Goal: Information Seeking & Learning: Learn about a topic

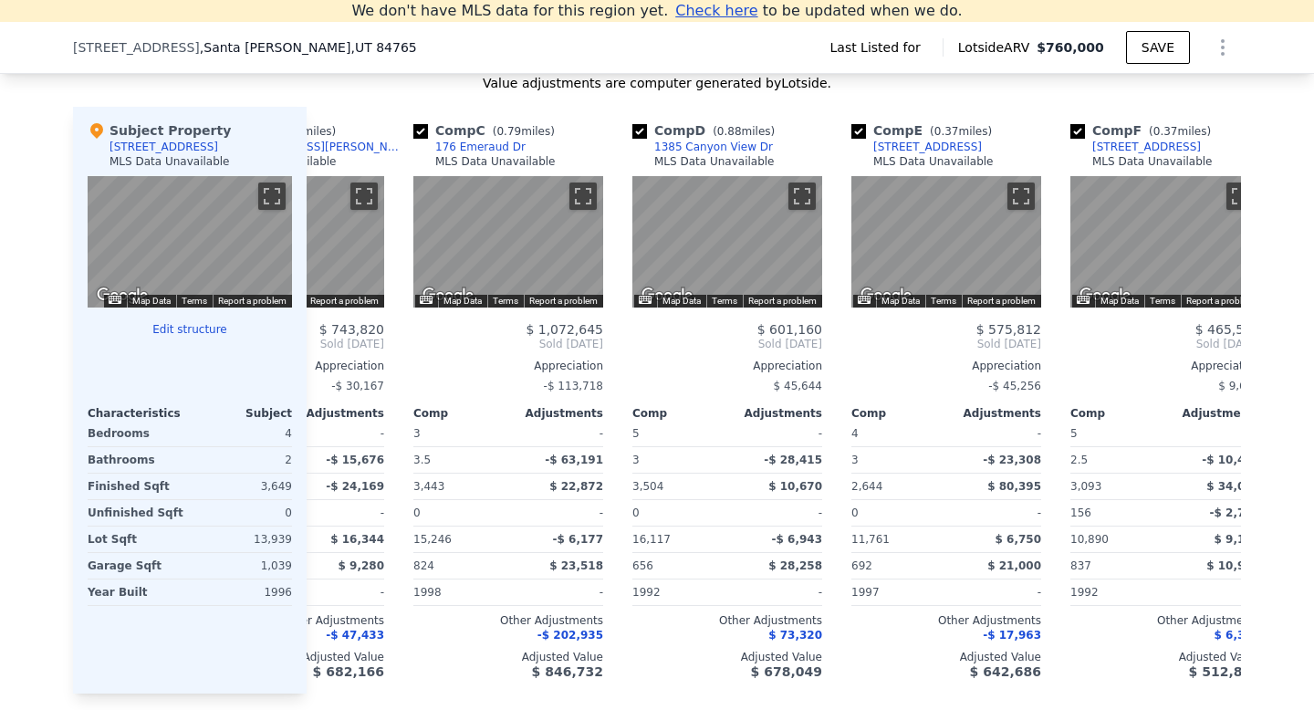
scroll to position [0, 354]
drag, startPoint x: 809, startPoint y: 468, endPoint x: 804, endPoint y: 483, distance: 15.6
click at [804, 483] on div "$ 601,160 Sold [DATE] Appreciation $ 45,644 Comp Adjustments 5 - 3 -$ 28,415 3,…" at bounding box center [726, 500] width 190 height 357
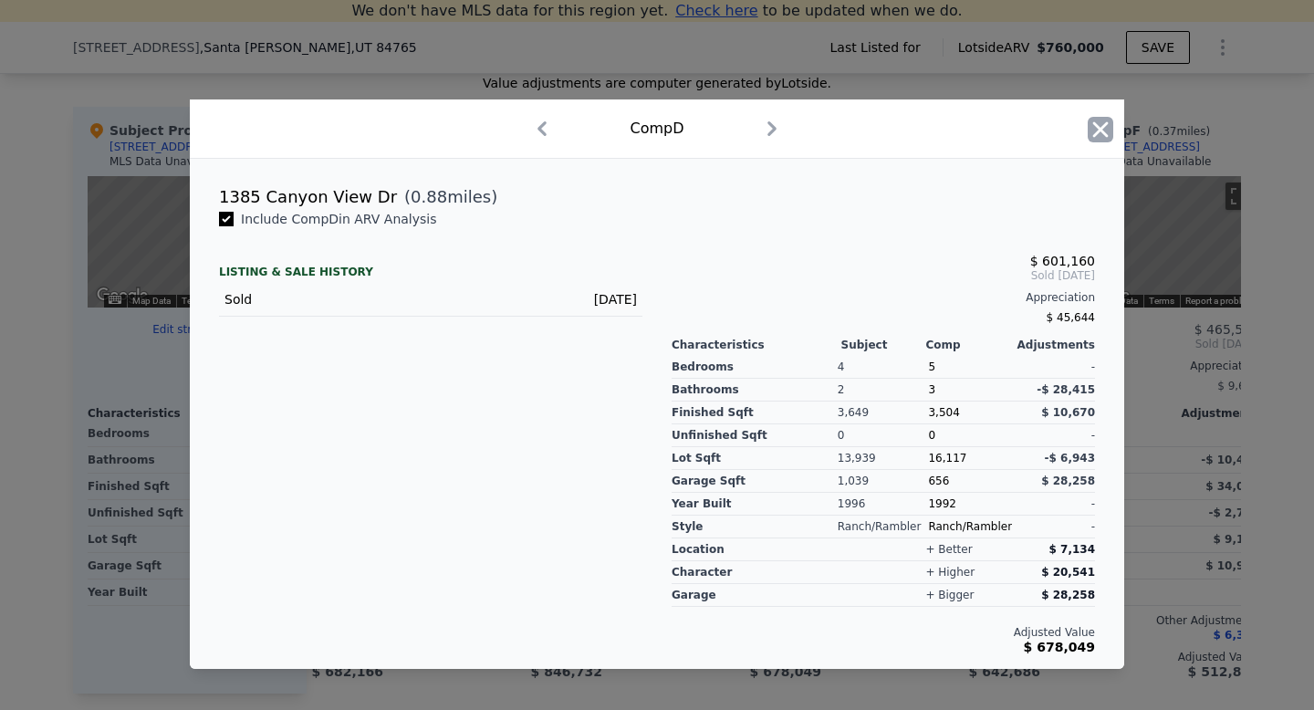
click at [1104, 131] on icon "button" at bounding box center [1101, 129] width 16 height 16
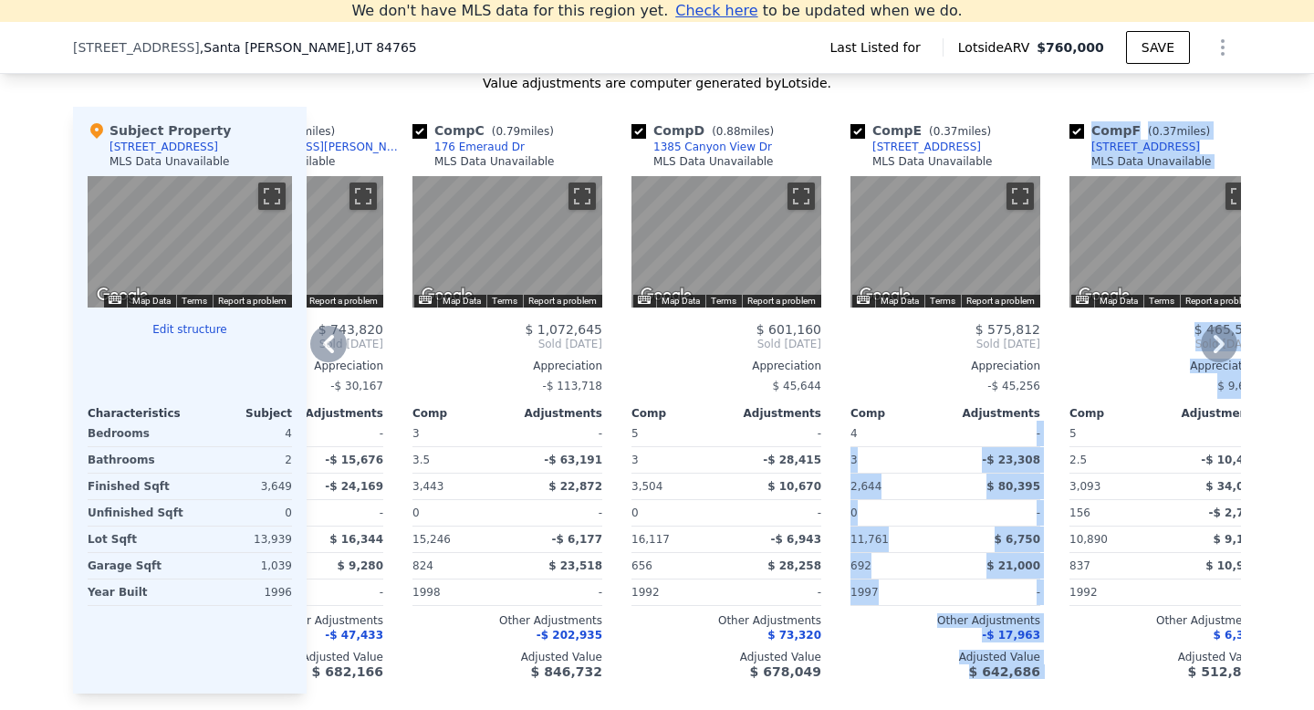
drag, startPoint x: 1055, startPoint y: 399, endPoint x: 869, endPoint y: 401, distance: 185.2
click at [869, 402] on div "Comp A ( 0.28 miles) [STREET_ADDRESS] MLS Data Unavailable ← Move left → Move r…" at bounding box center [774, 400] width 934 height 587
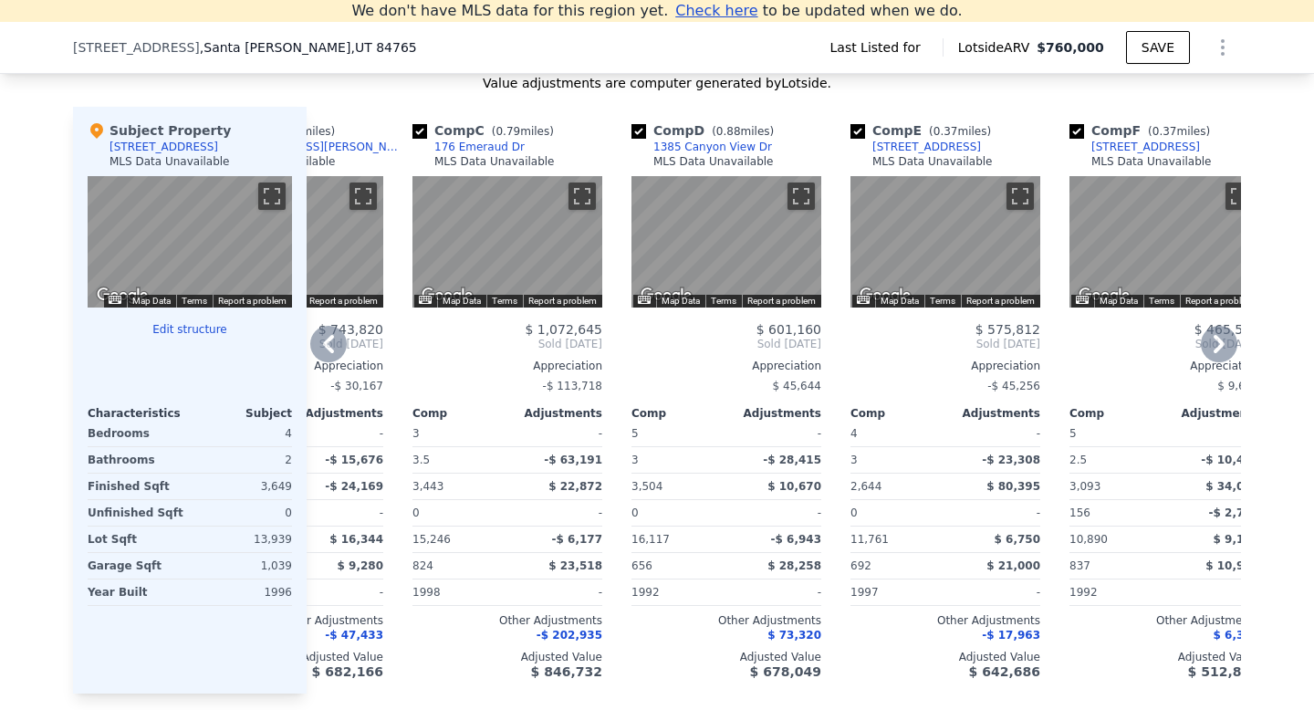
click at [1219, 335] on icon at bounding box center [1218, 344] width 11 height 18
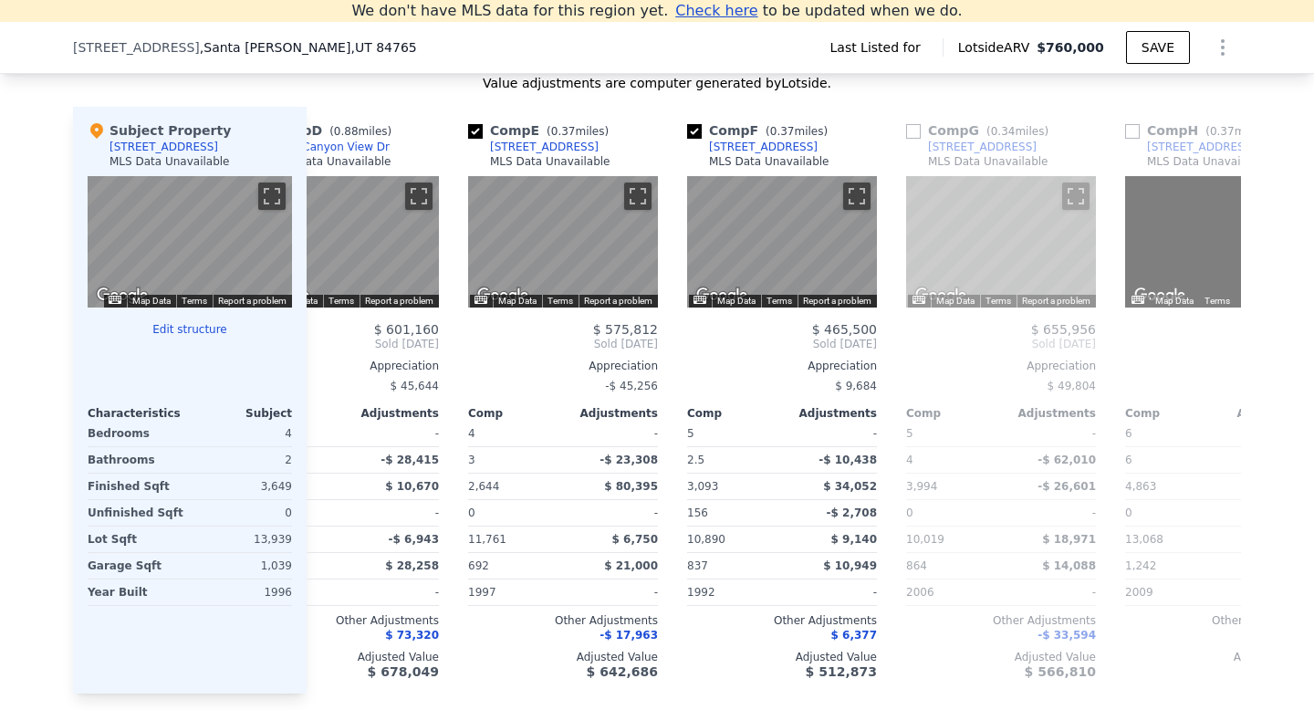
scroll to position [0, 792]
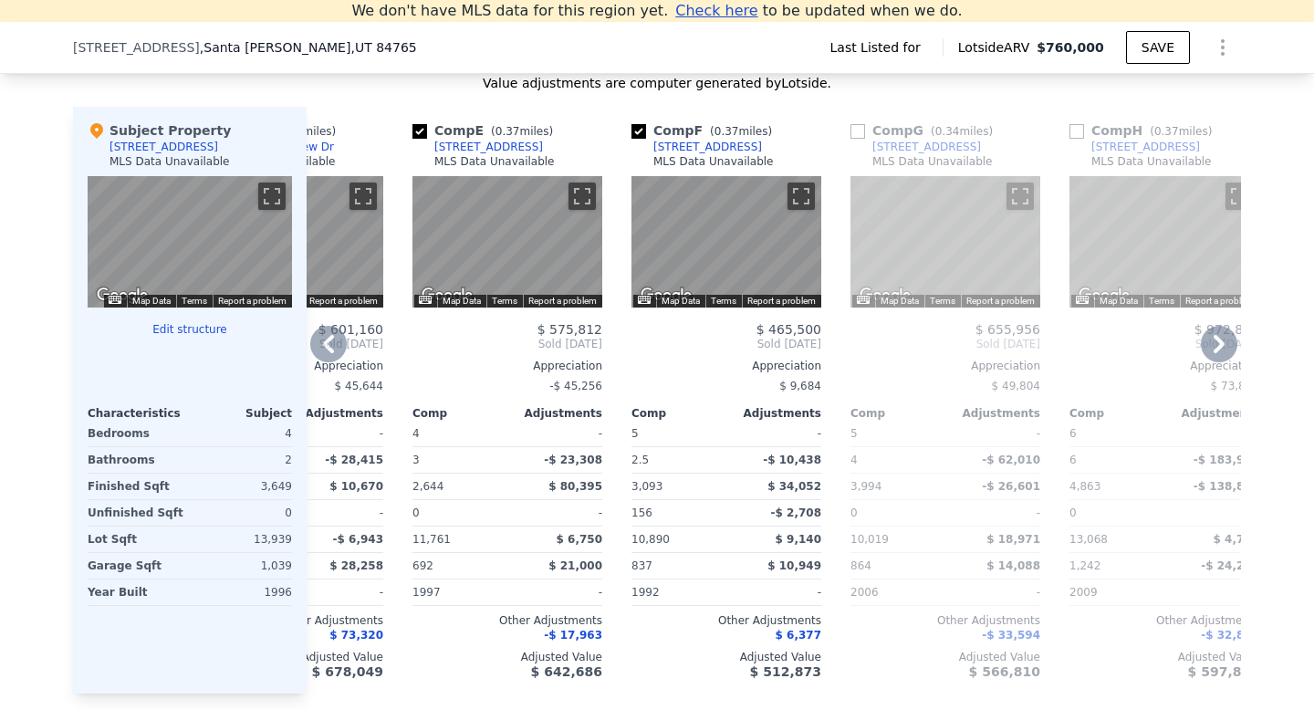
click at [1211, 332] on icon at bounding box center [1219, 344] width 36 height 36
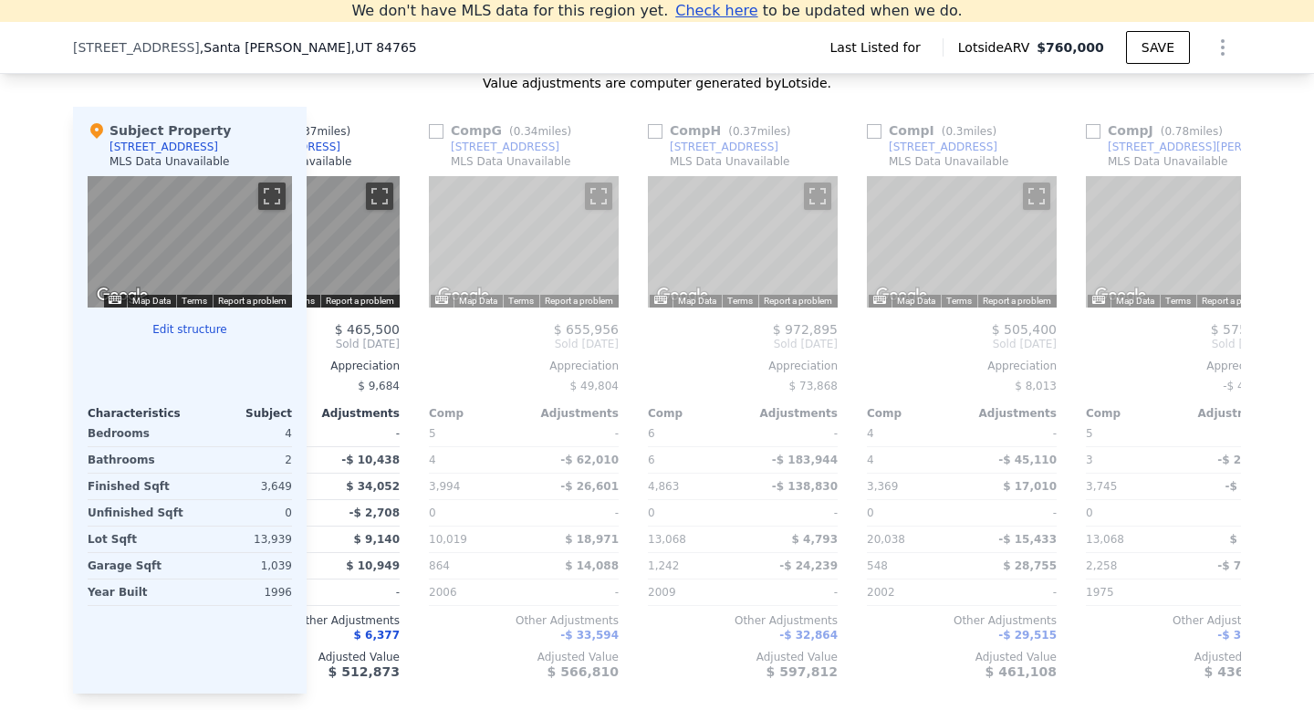
scroll to position [0, 1230]
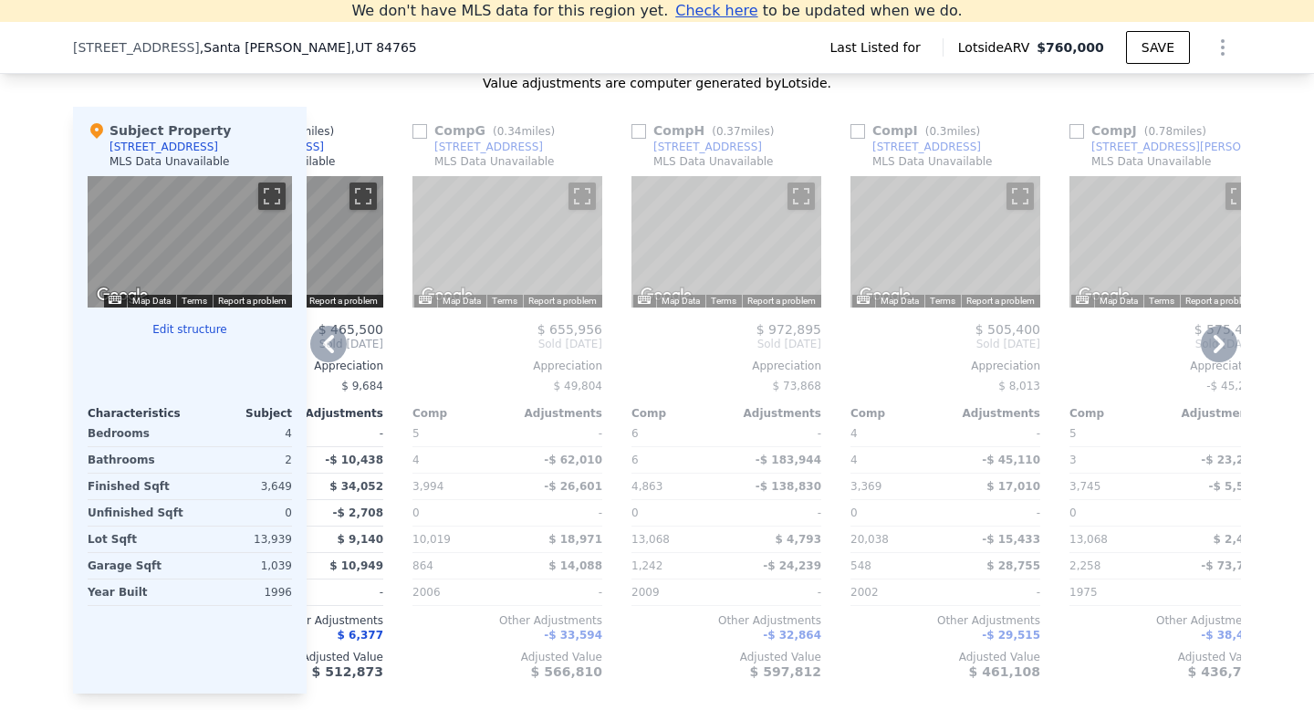
click at [1220, 326] on icon at bounding box center [1219, 344] width 36 height 36
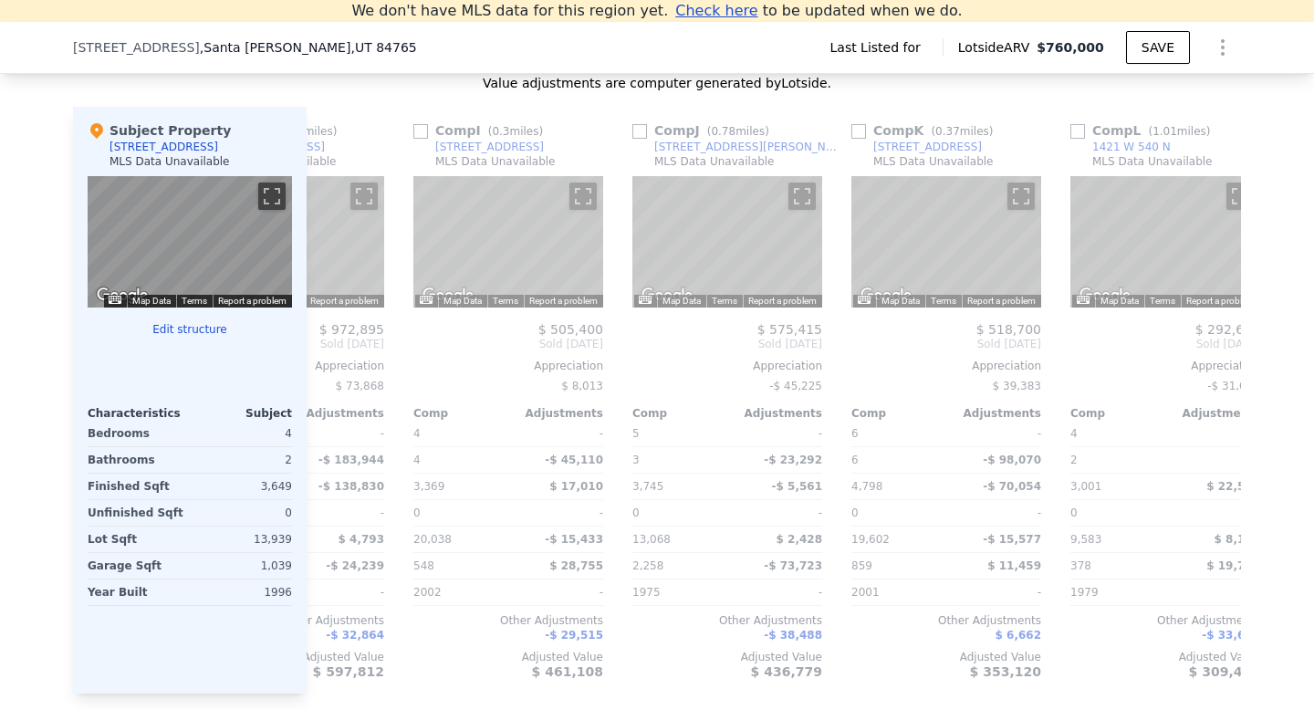
scroll to position [0, 1668]
click at [1220, 335] on icon at bounding box center [1218, 344] width 11 height 18
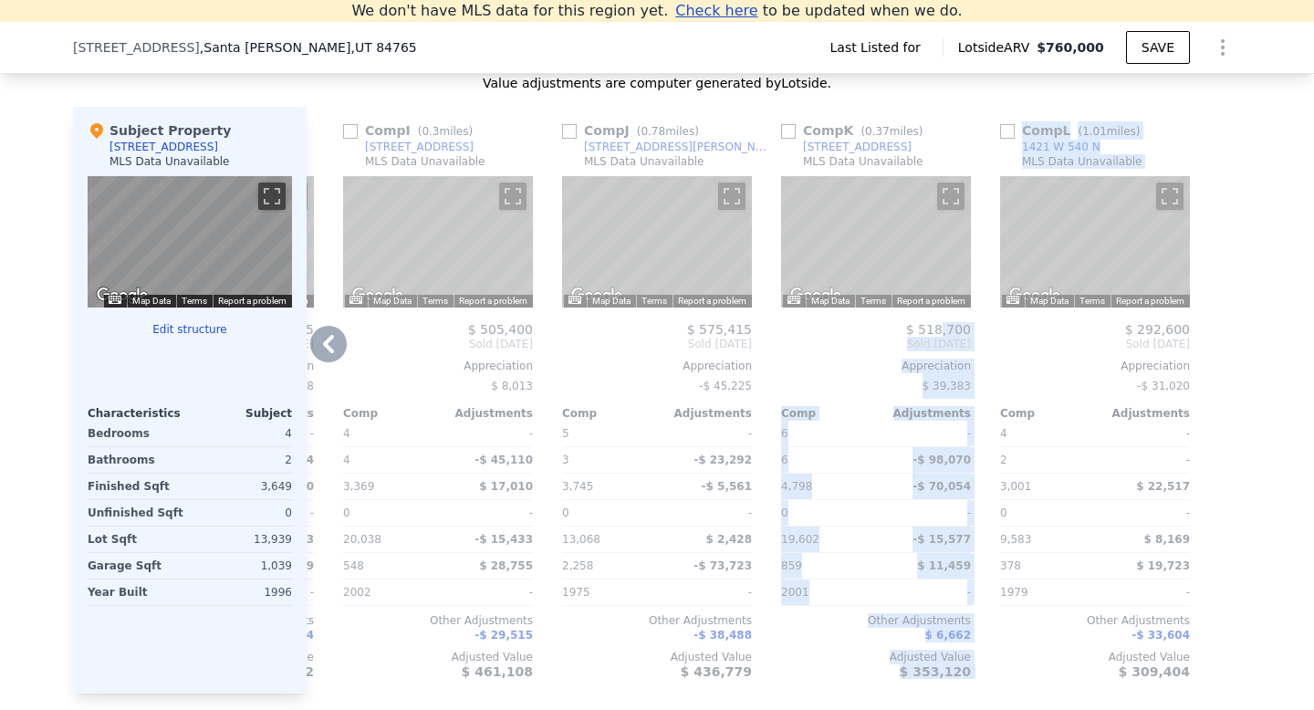
drag, startPoint x: 941, startPoint y: 308, endPoint x: 1218, endPoint y: 296, distance: 277.6
click at [1215, 296] on div "Comp A ( 0.28 miles) [STREET_ADDRESS] MLS Data Unavailable ← Move left → Move r…" at bounding box center [774, 400] width 934 height 587
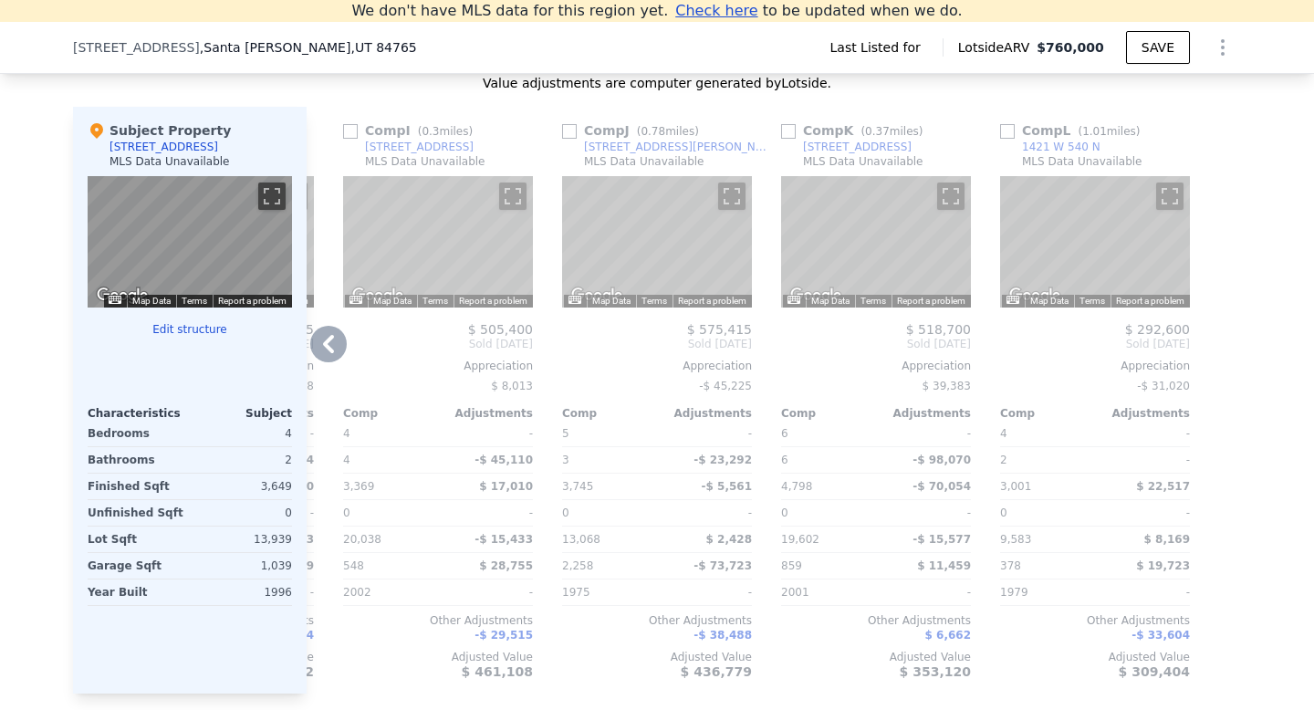
click at [334, 330] on icon at bounding box center [328, 344] width 36 height 36
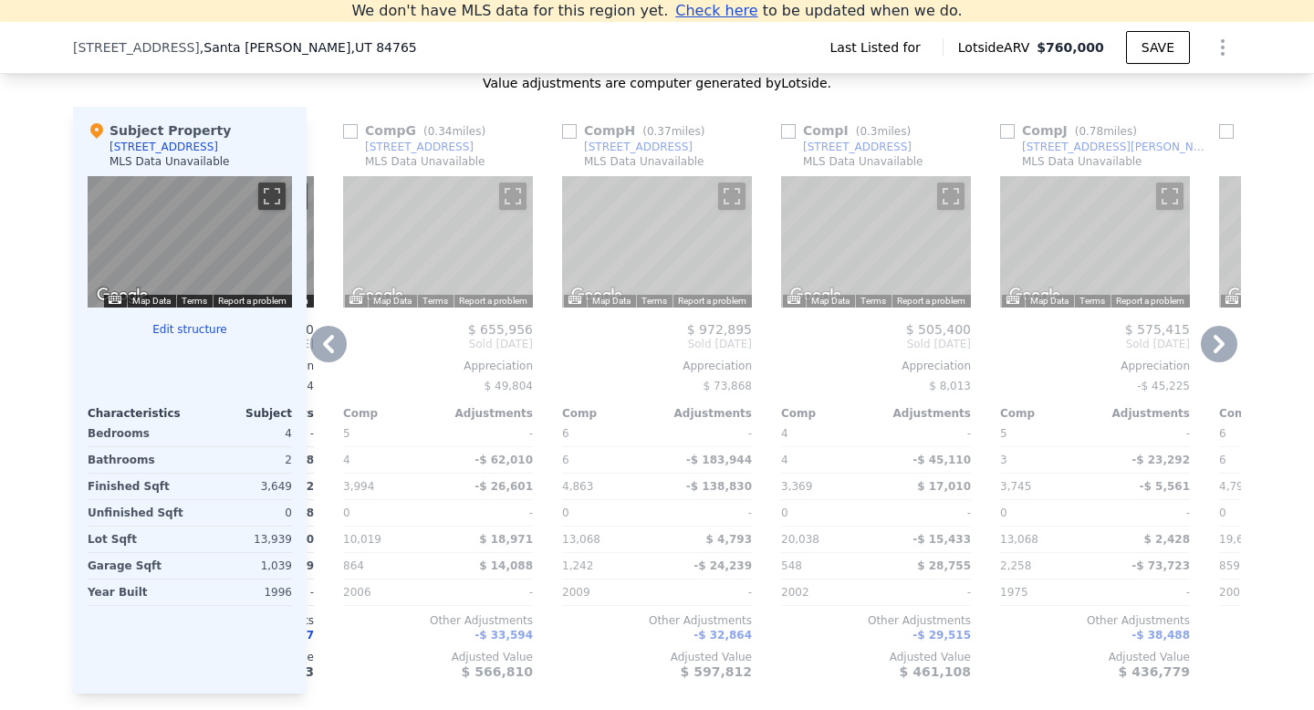
click at [328, 327] on icon at bounding box center [328, 344] width 36 height 36
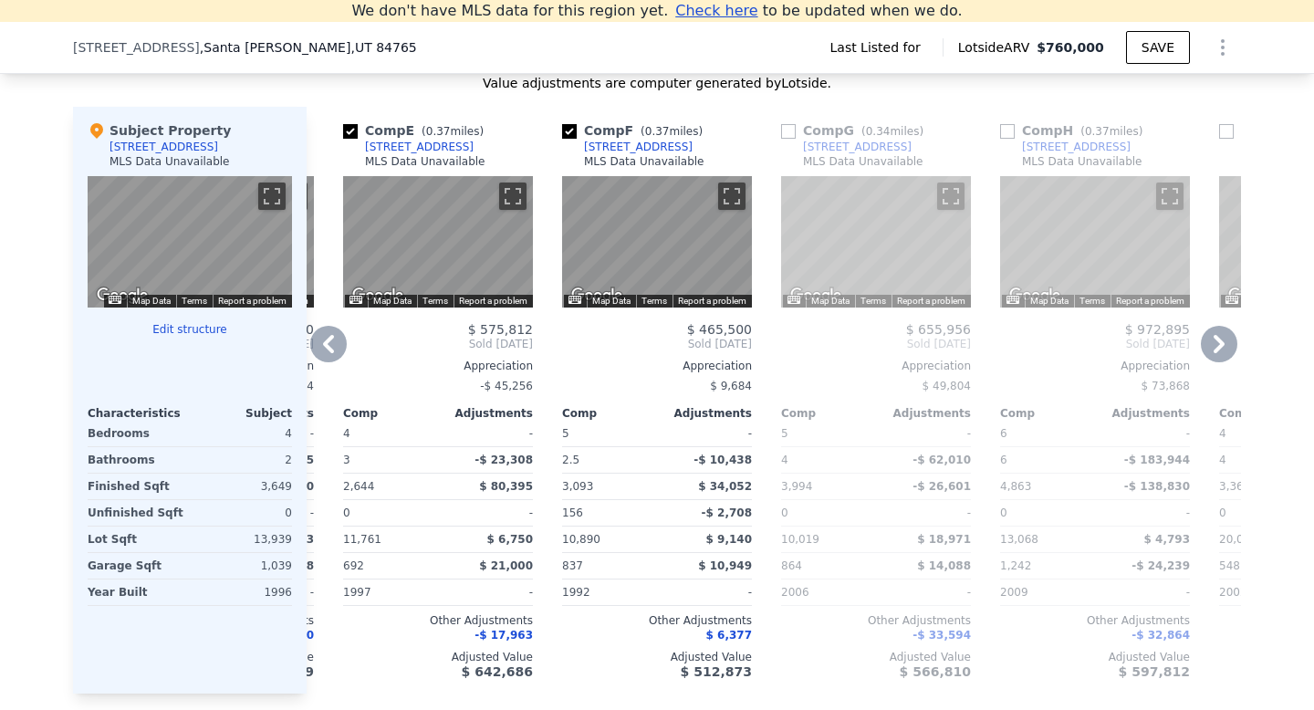
click at [328, 326] on icon at bounding box center [328, 344] width 36 height 36
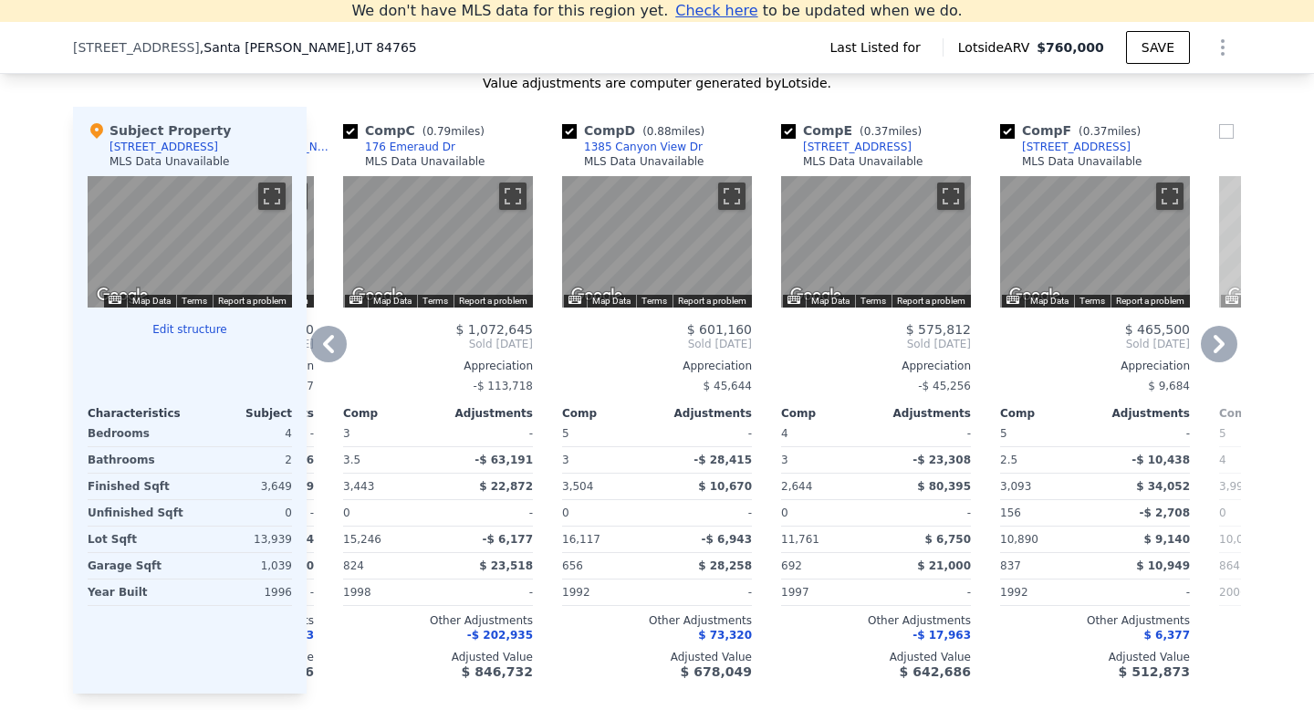
click at [328, 326] on icon at bounding box center [328, 344] width 36 height 36
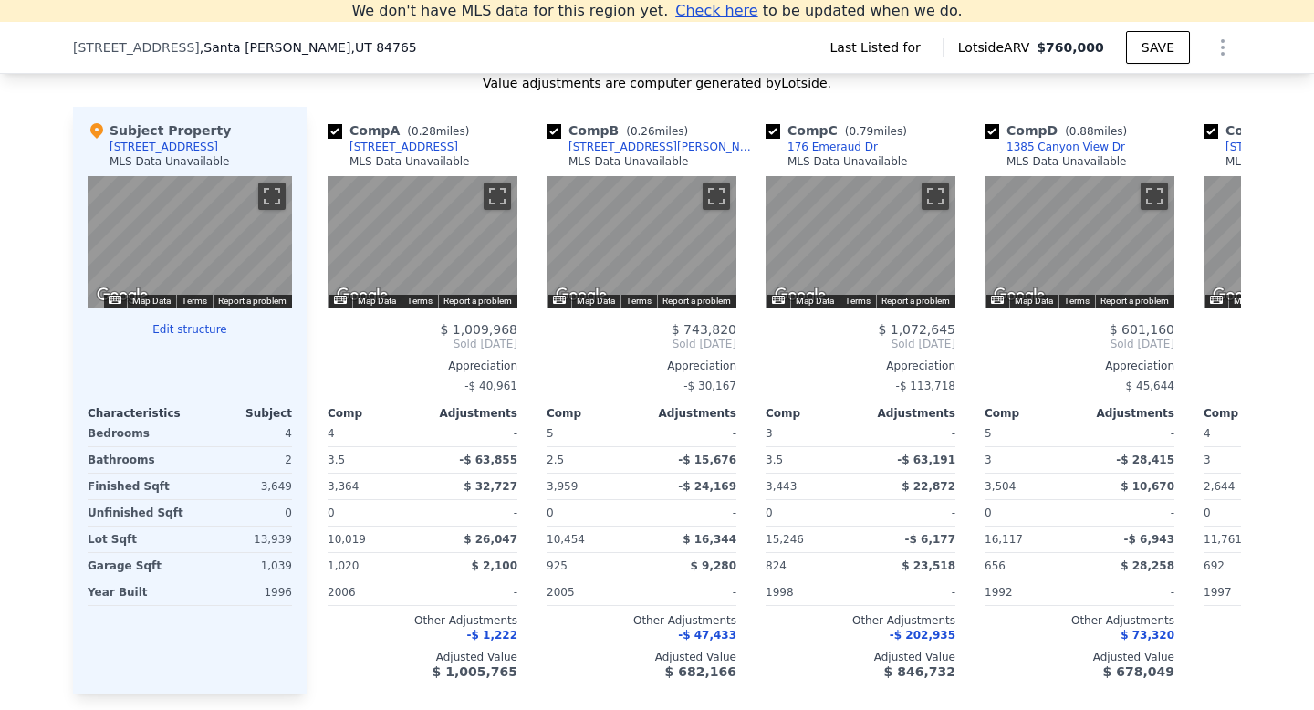
scroll to position [0, 0]
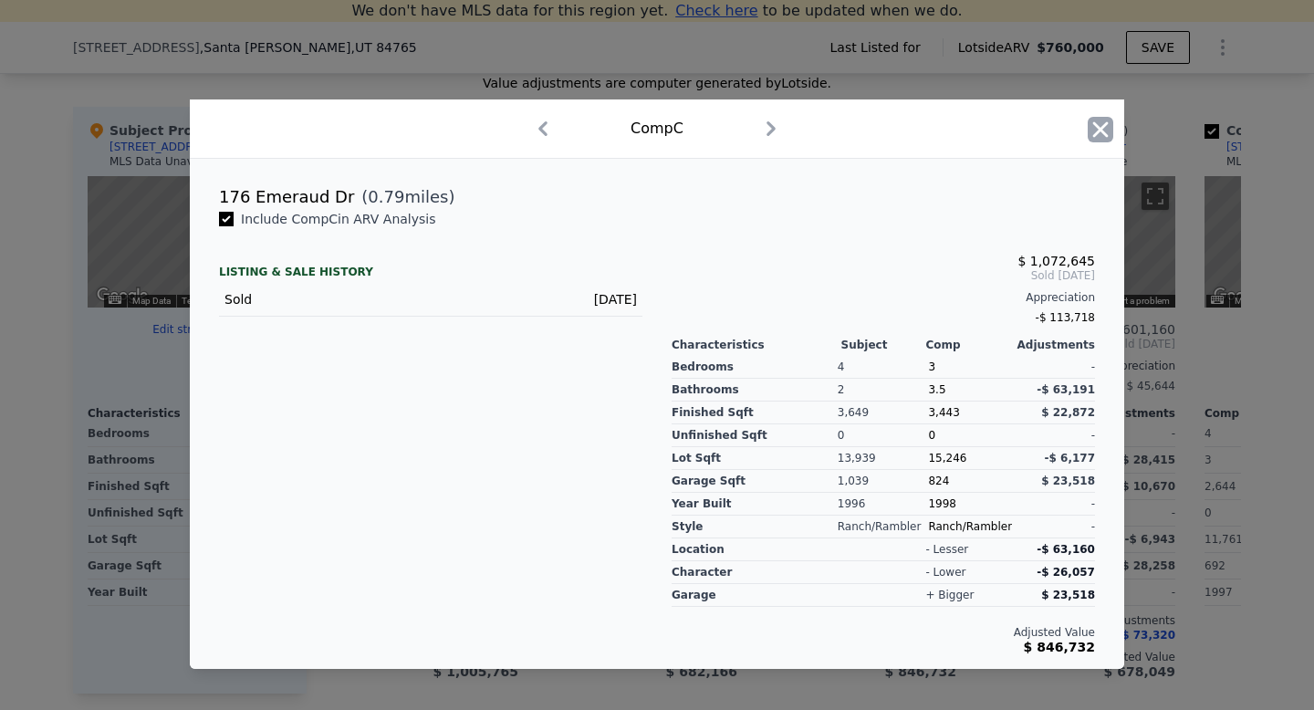
click at [1104, 130] on icon "button" at bounding box center [1100, 130] width 26 height 26
click at [311, 192] on div "[STREET_ADDRESS][PERSON_NAME]" at bounding box center [368, 197] width 299 height 26
click at [313, 223] on span "Include Comp B in ARV Analysis" at bounding box center [338, 219] width 209 height 15
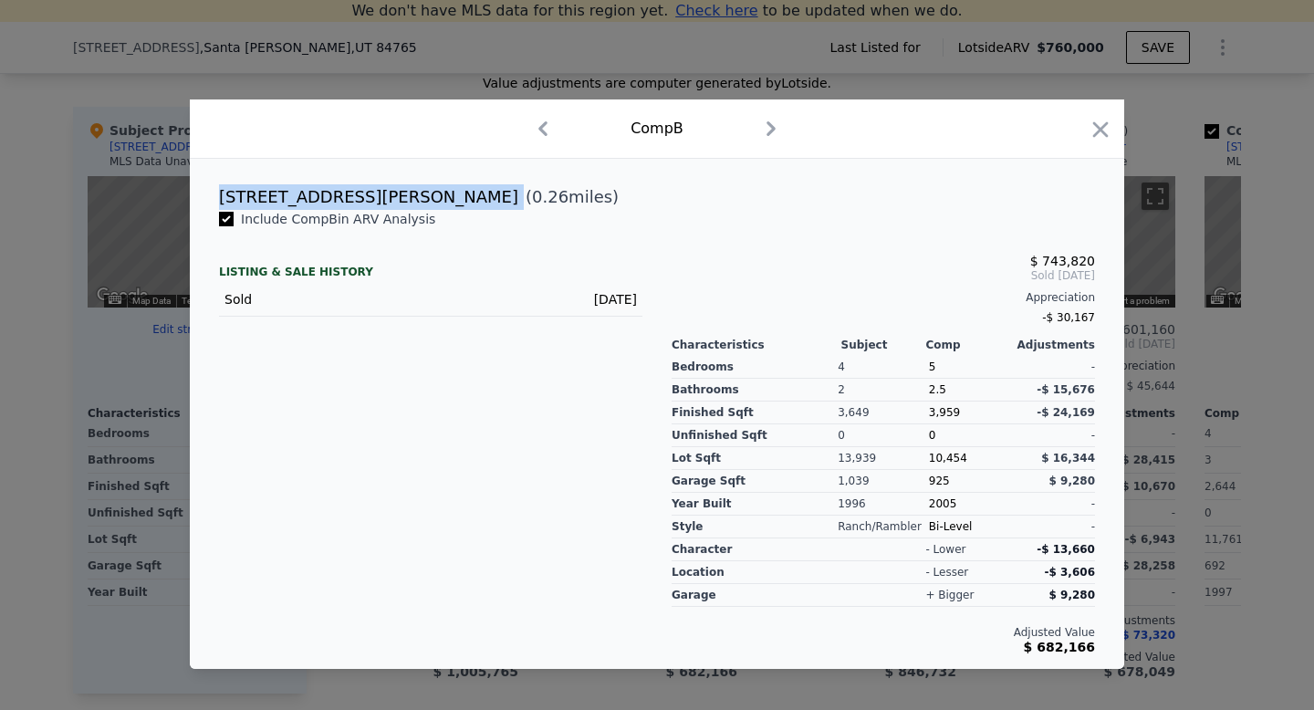
drag, startPoint x: 221, startPoint y: 193, endPoint x: 334, endPoint y: 191, distance: 113.2
click at [335, 191] on div "655 [PERSON_NAME] ( 0.26 miles)" at bounding box center [656, 197] width 905 height 26
copy div "[STREET_ADDRESS][PERSON_NAME]"
click at [1099, 129] on icon "button" at bounding box center [1101, 129] width 16 height 16
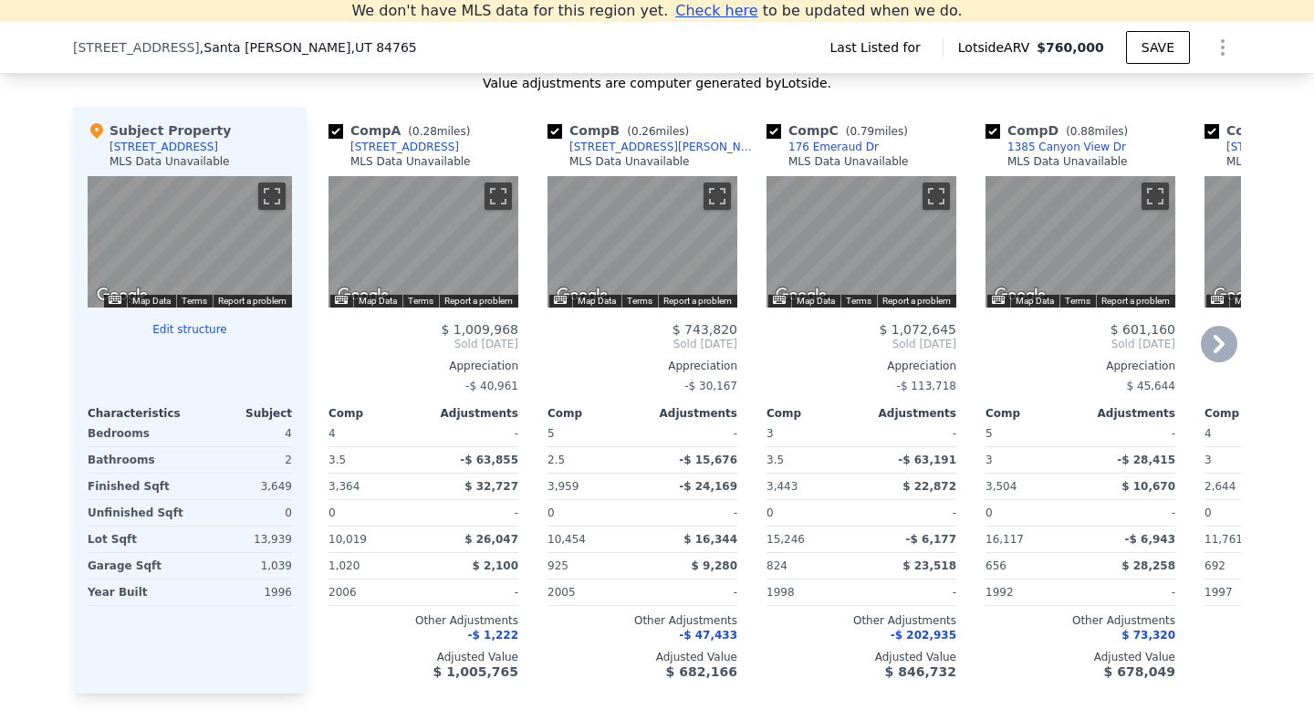
click at [1212, 326] on icon at bounding box center [1219, 344] width 36 height 36
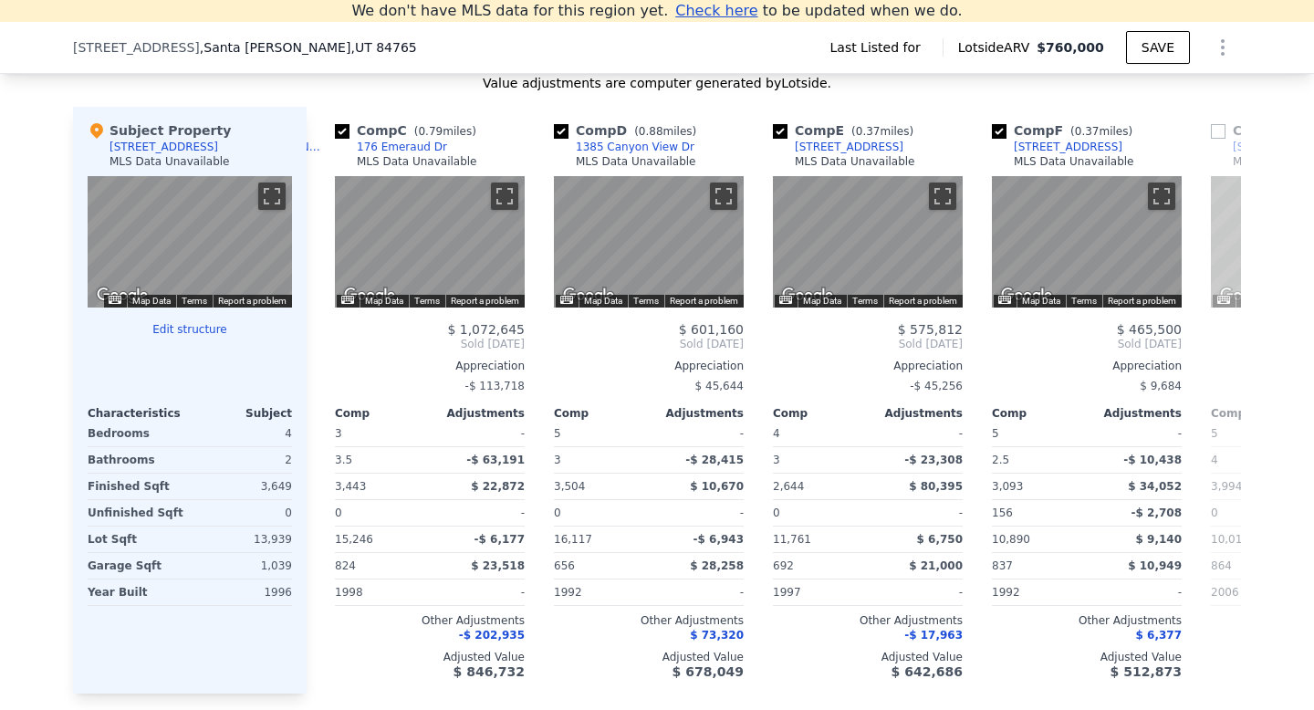
scroll to position [0, 438]
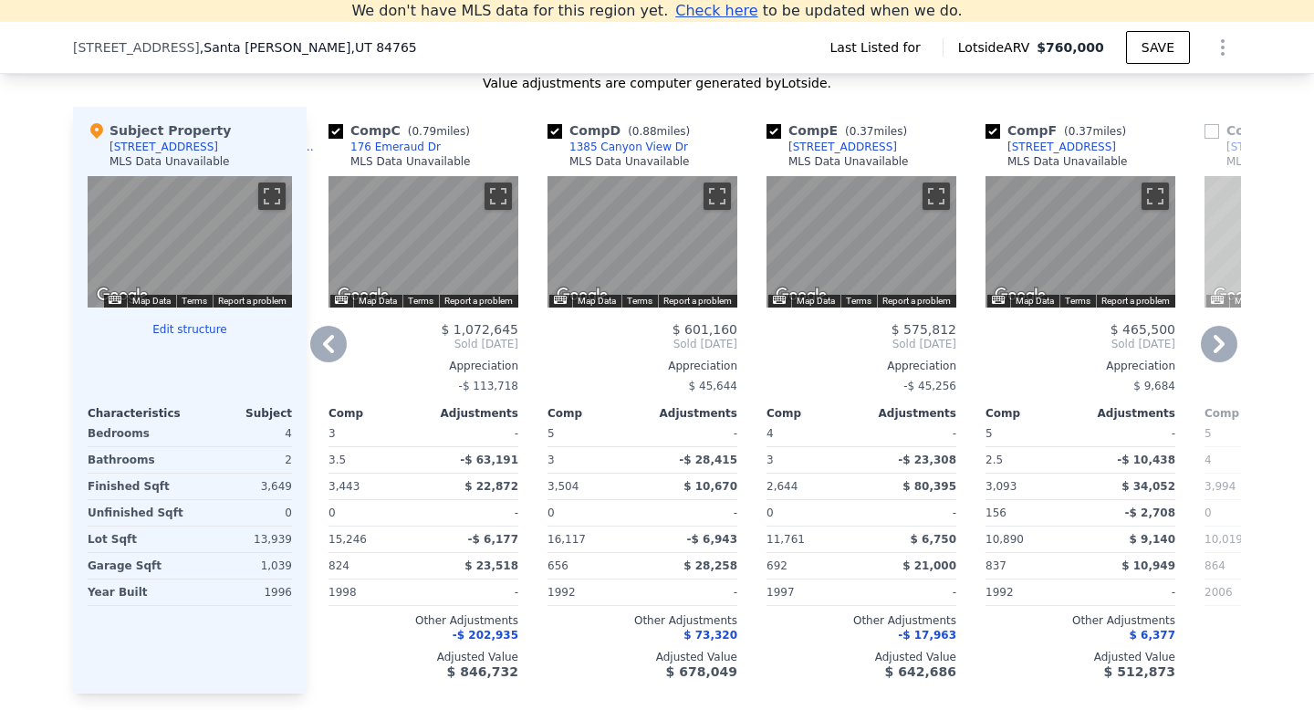
click at [1212, 326] on icon at bounding box center [1219, 344] width 36 height 36
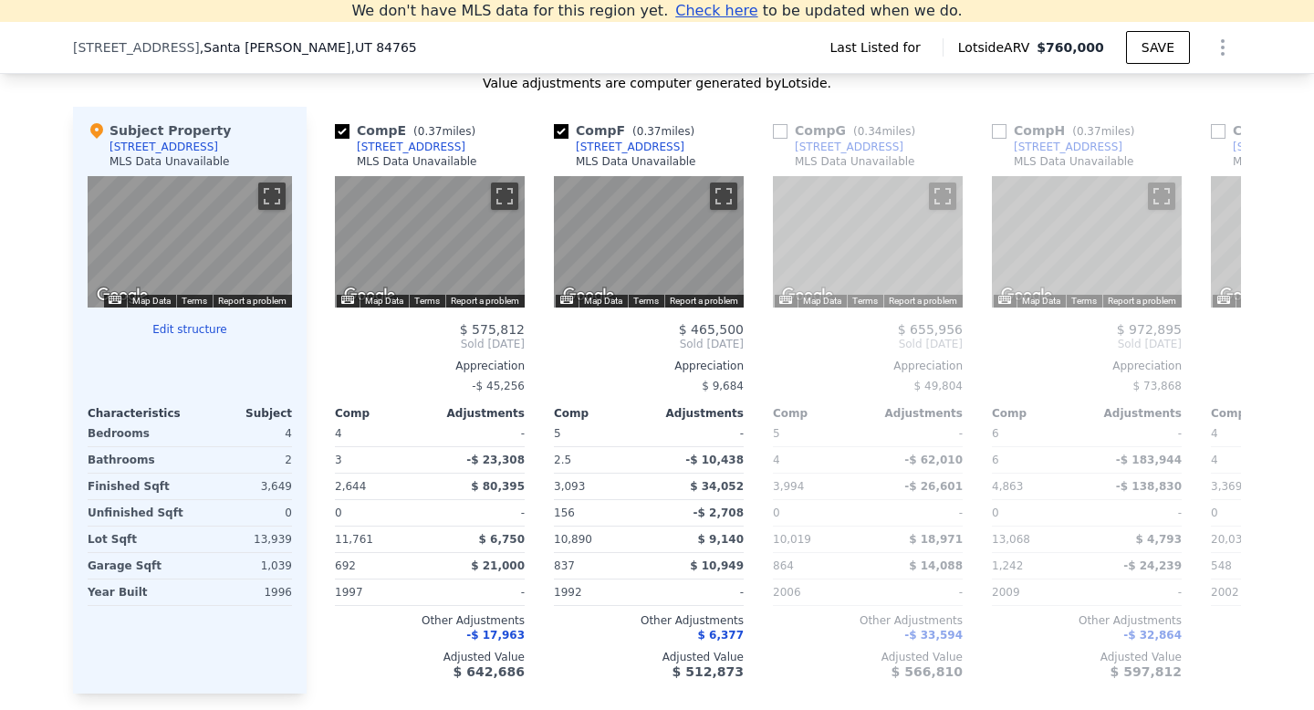
scroll to position [0, 876]
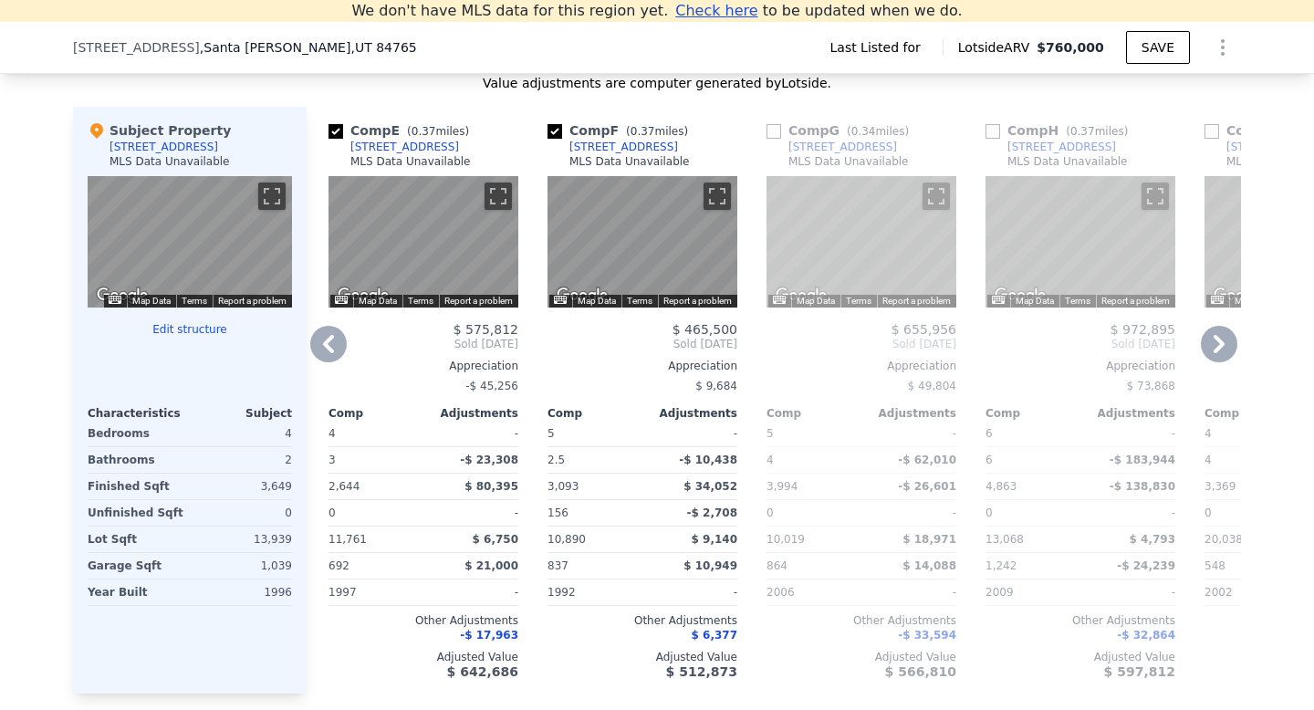
click at [908, 295] on div at bounding box center [917, 301] width 78 height 13
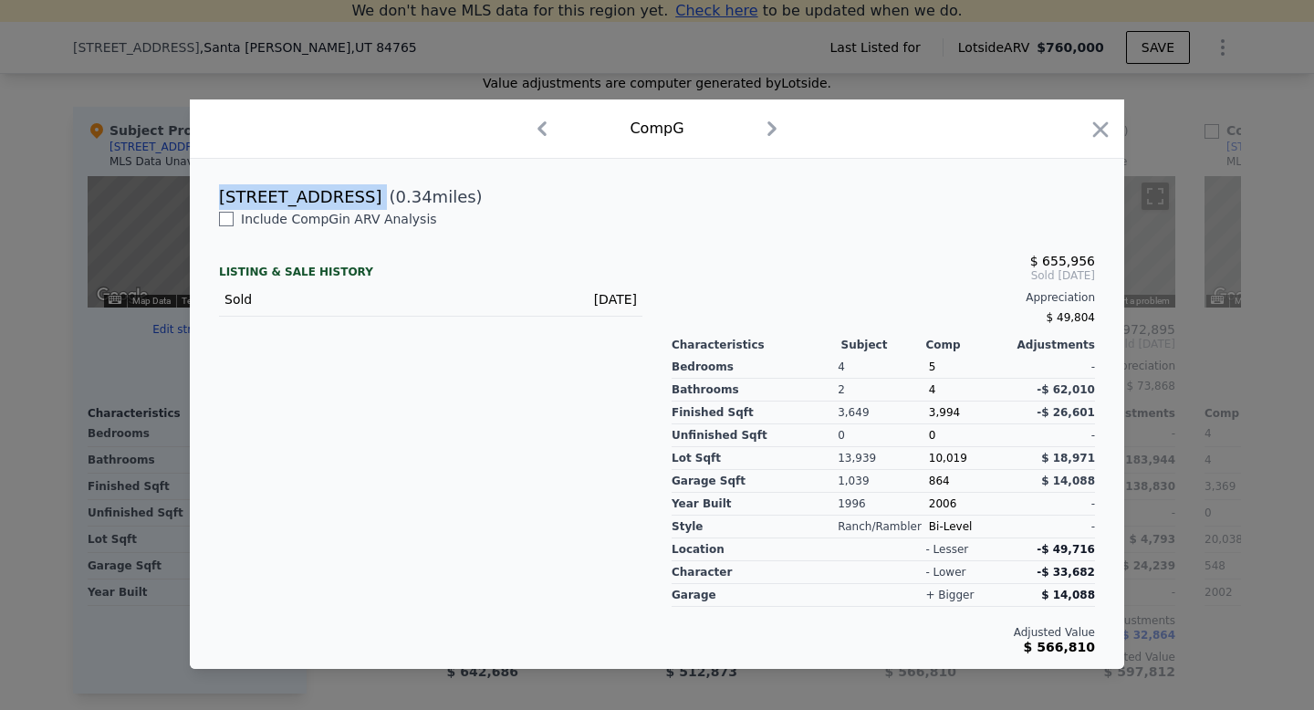
drag, startPoint x: 214, startPoint y: 193, endPoint x: 354, endPoint y: 192, distance: 139.6
click at [354, 202] on div "[STREET_ADDRESS] ( 0.34 miles)" at bounding box center [656, 197] width 905 height 26
copy div "[STREET_ADDRESS]"
click at [1097, 132] on icon "button" at bounding box center [1101, 129] width 16 height 16
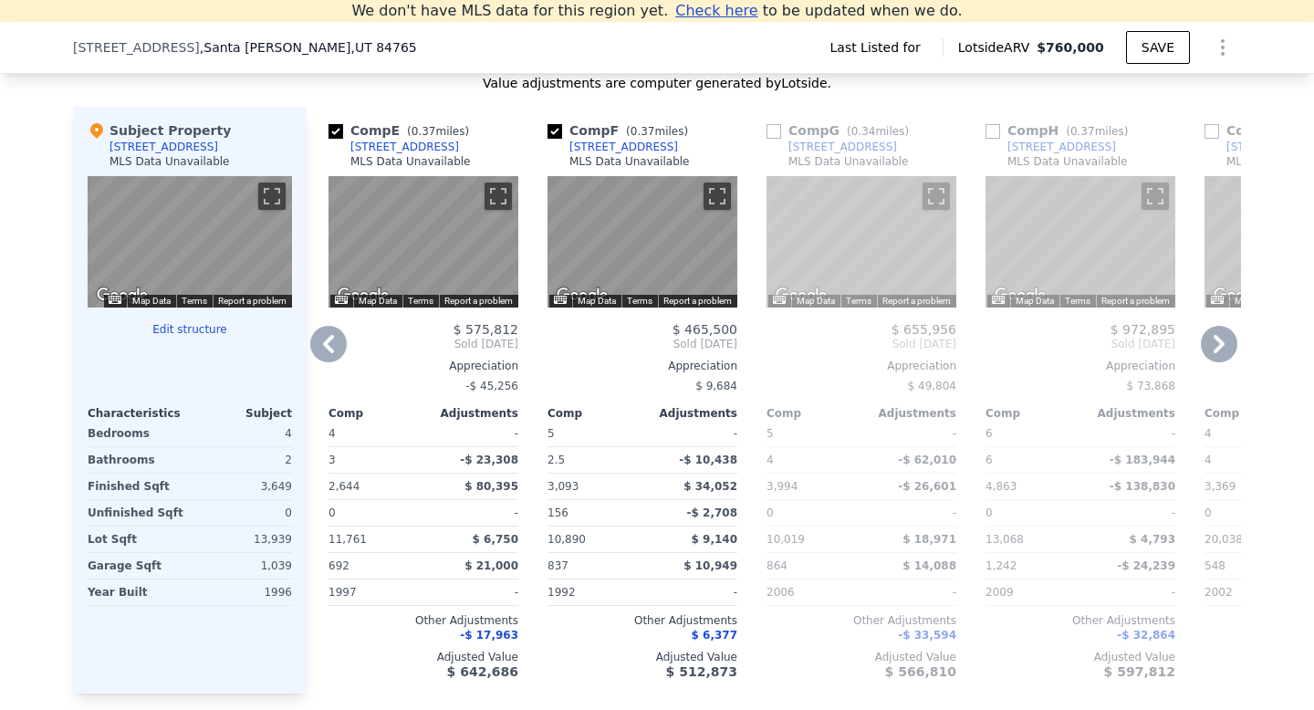
click at [1208, 326] on icon at bounding box center [1219, 344] width 36 height 36
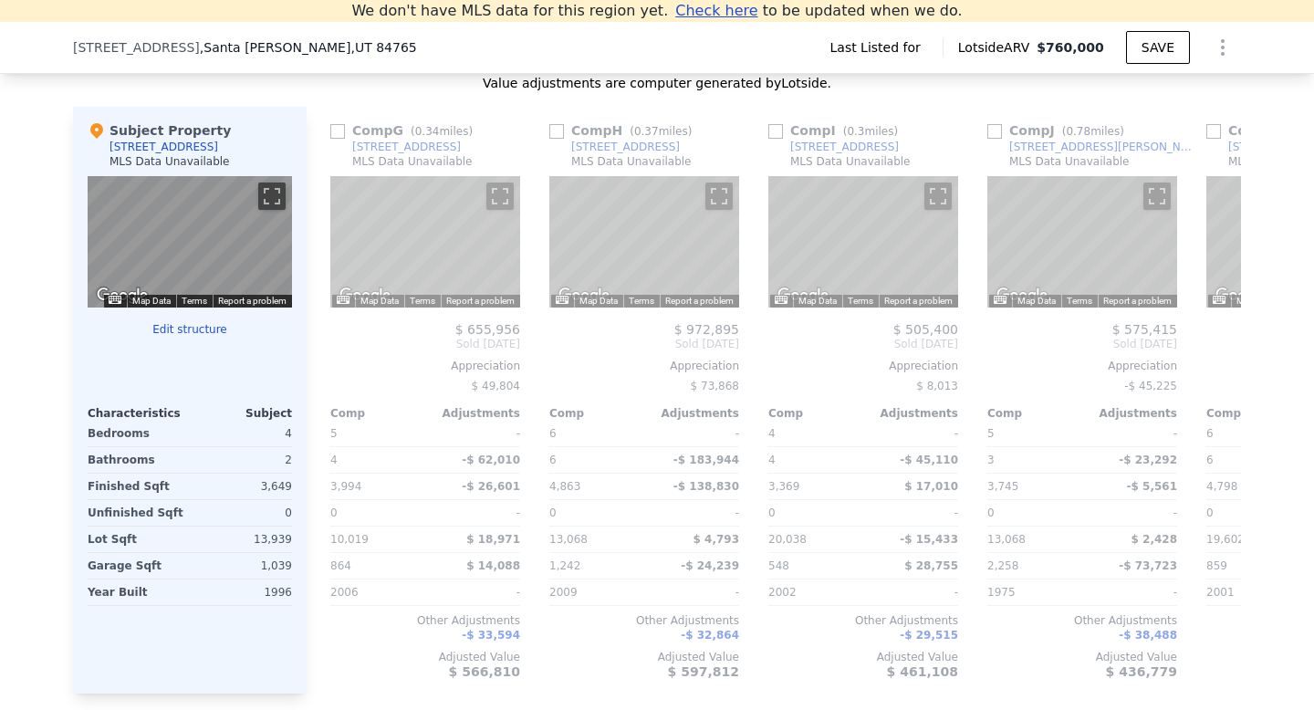
scroll to position [0, 1314]
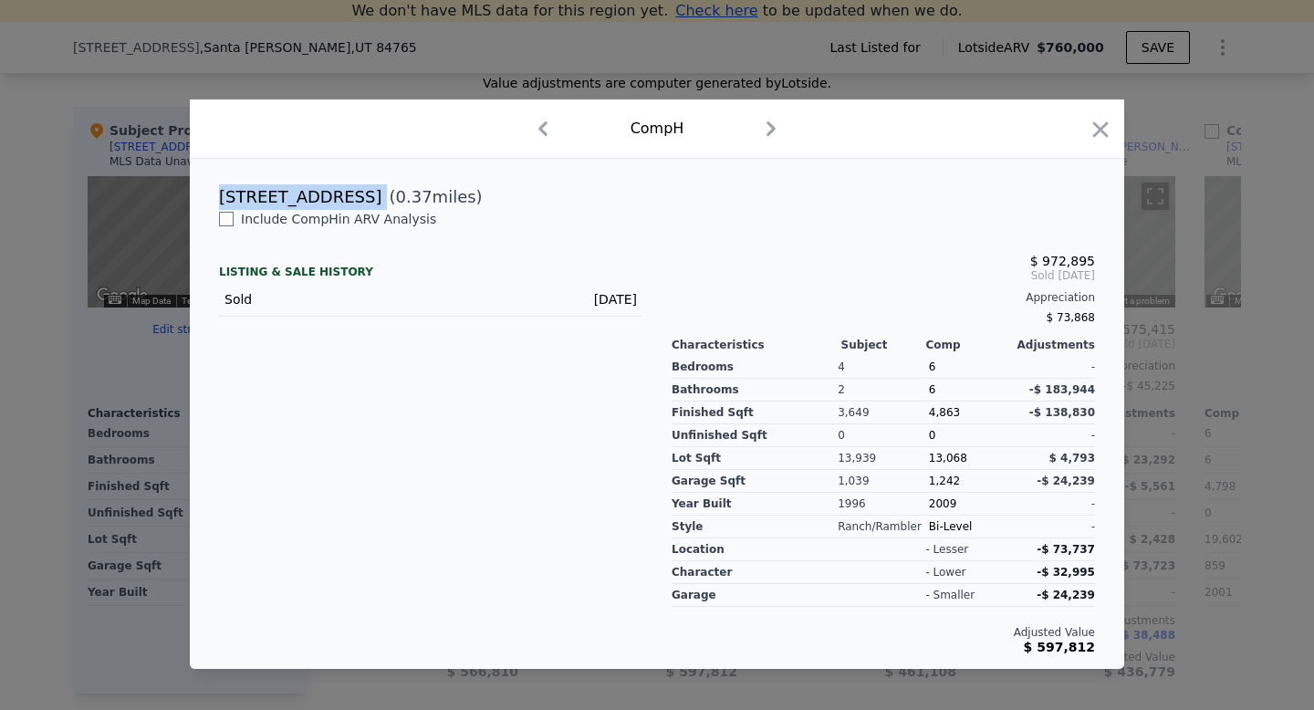
drag, startPoint x: 220, startPoint y: 195, endPoint x: 380, endPoint y: 198, distance: 160.6
click at [380, 201] on div "[STREET_ADDRESS] ( 0.37 miles)" at bounding box center [656, 197] width 905 height 26
copy div "[STREET_ADDRESS]"
click at [1097, 124] on icon "button" at bounding box center [1101, 129] width 16 height 16
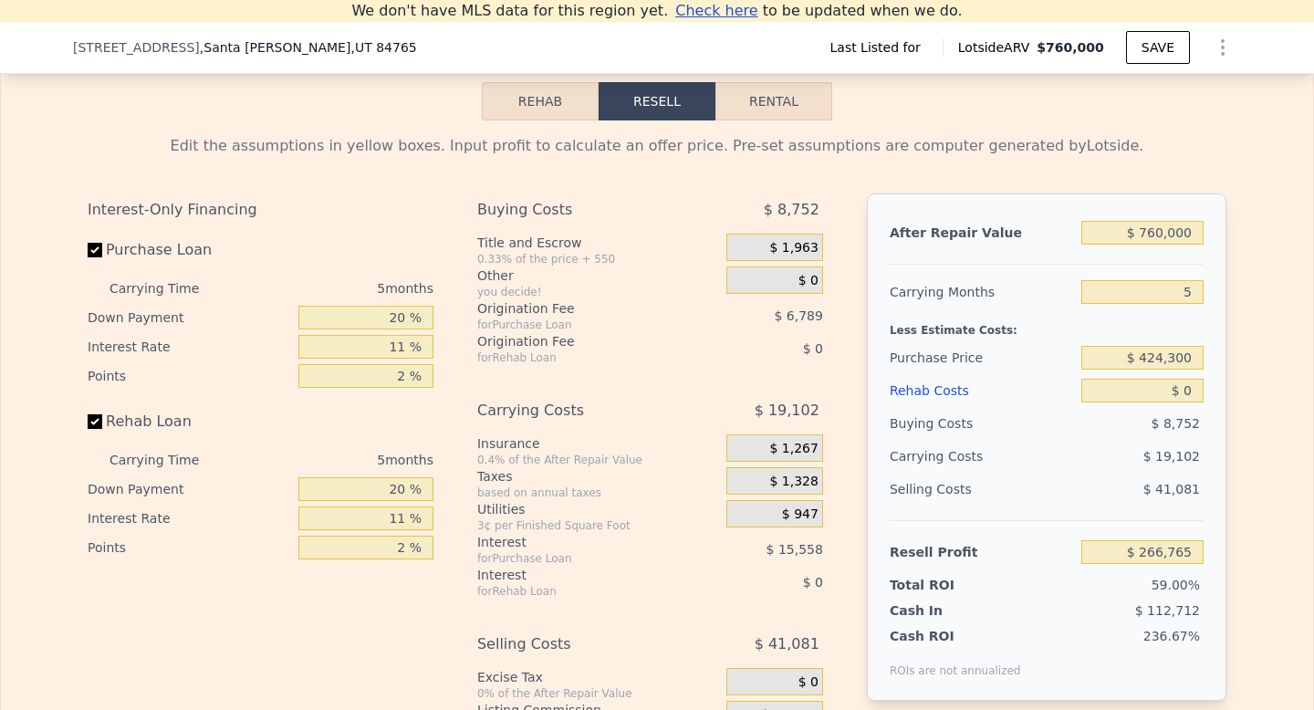
scroll to position [2367, 0]
click at [408, 505] on input "11 %" at bounding box center [365, 517] width 135 height 24
type input "1 %"
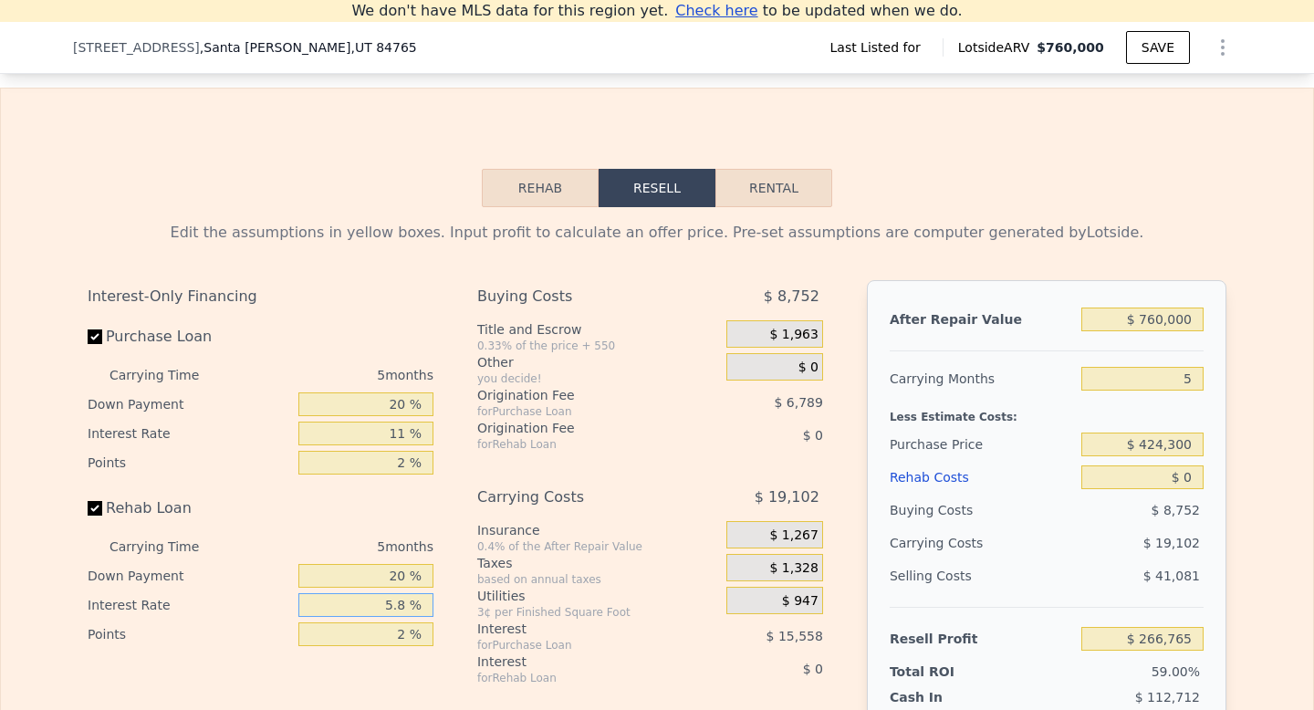
scroll to position [2292, 0]
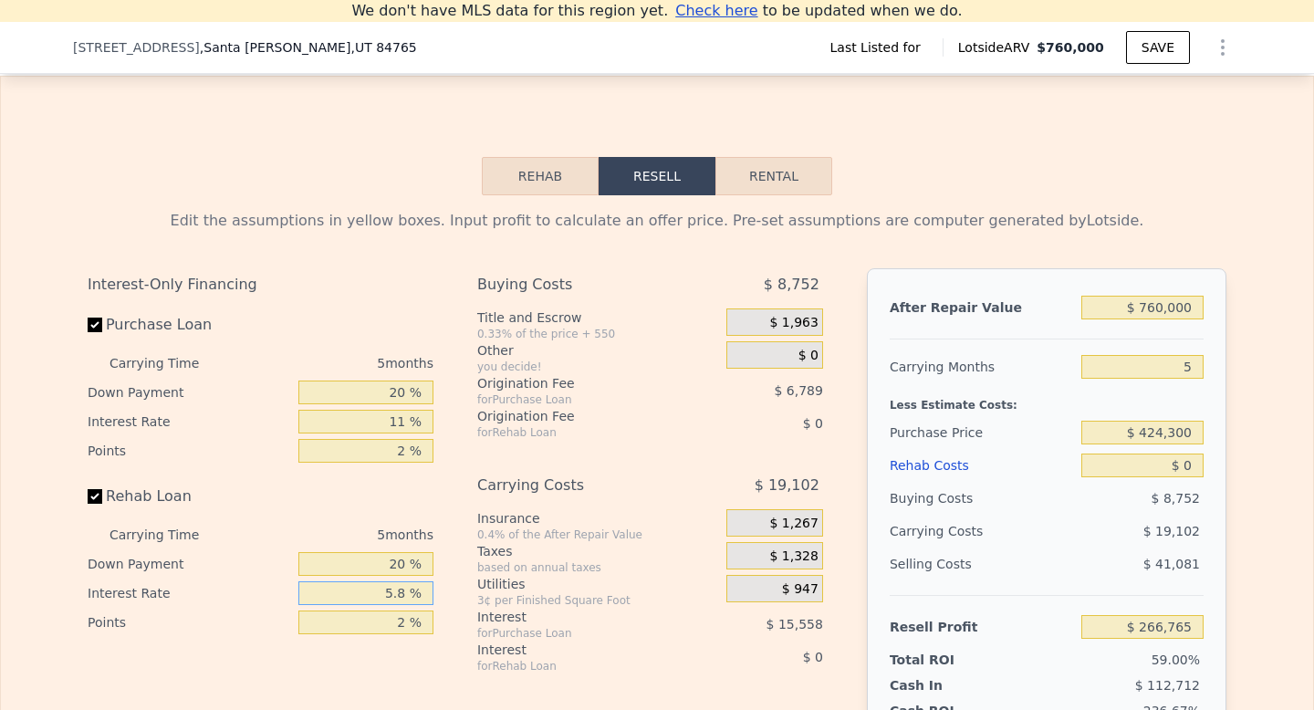
type input "5.8 %"
click at [1146, 421] on input "$ 424,300" at bounding box center [1142, 433] width 122 height 24
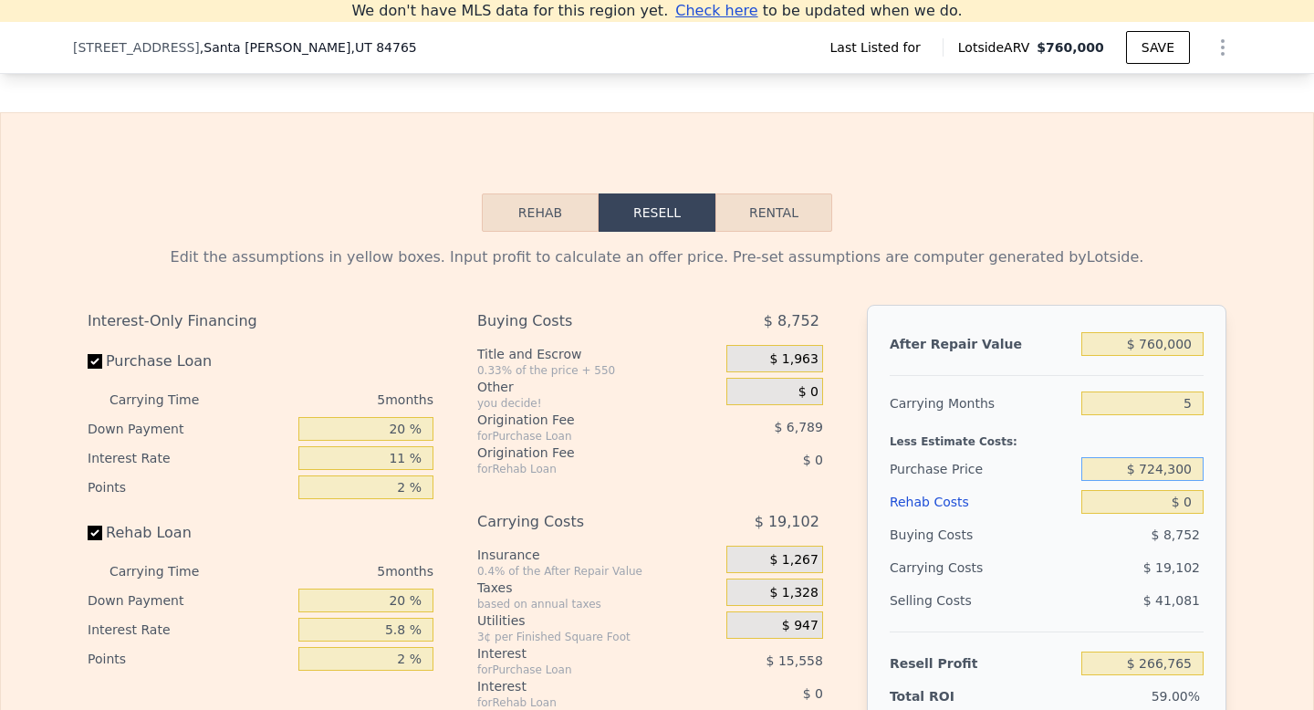
scroll to position [2256, 0]
type input "$ 724,300"
type input "-$ 50,034"
click at [1255, 577] on div "Edit the assumptions in yellow boxes. Input profit to calculate an offer price.…" at bounding box center [657, 570] width 1312 height 679
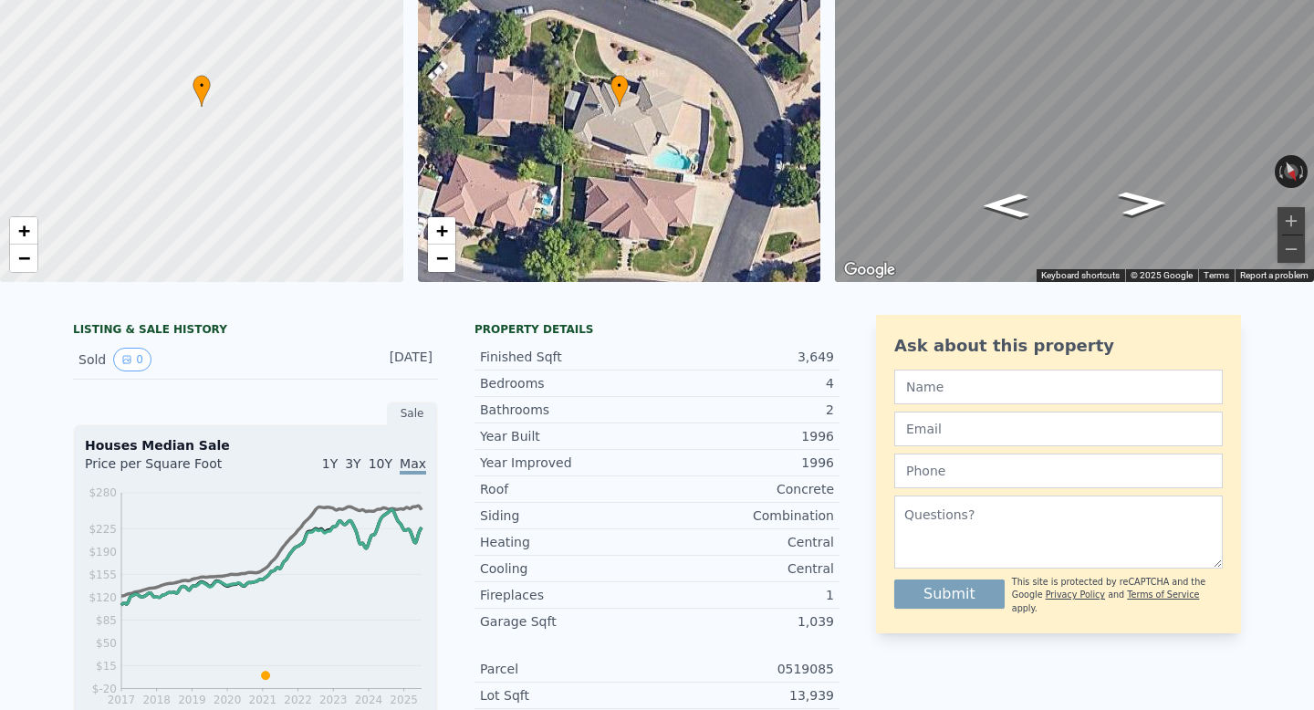
scroll to position [0, 0]
